Goal: Register for event/course

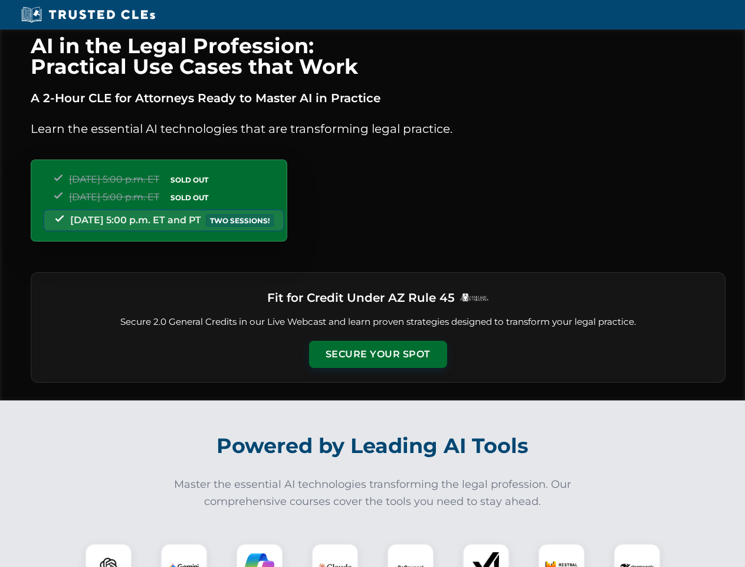
click at [378, 354] on button "Secure Your Spot" at bounding box center [378, 354] width 138 height 27
click at [109, 555] on img at bounding box center [108, 566] width 34 height 34
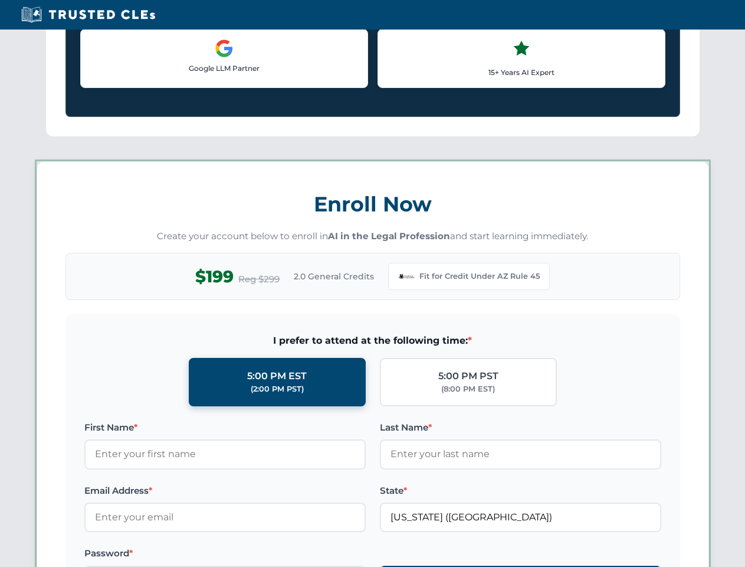
click at [260, 555] on label "Password *" at bounding box center [225, 553] width 282 height 14
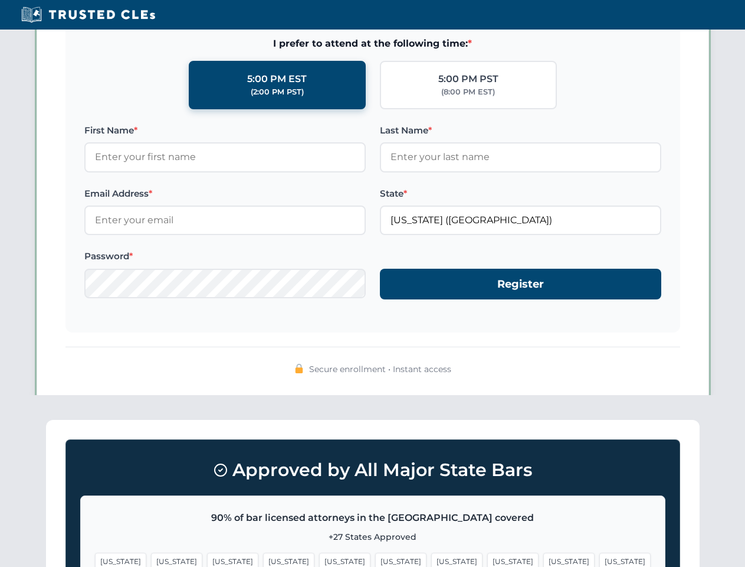
click at [544, 555] on span "[US_STATE]" at bounding box center [569, 560] width 51 height 17
